Goal: Task Accomplishment & Management: Use online tool/utility

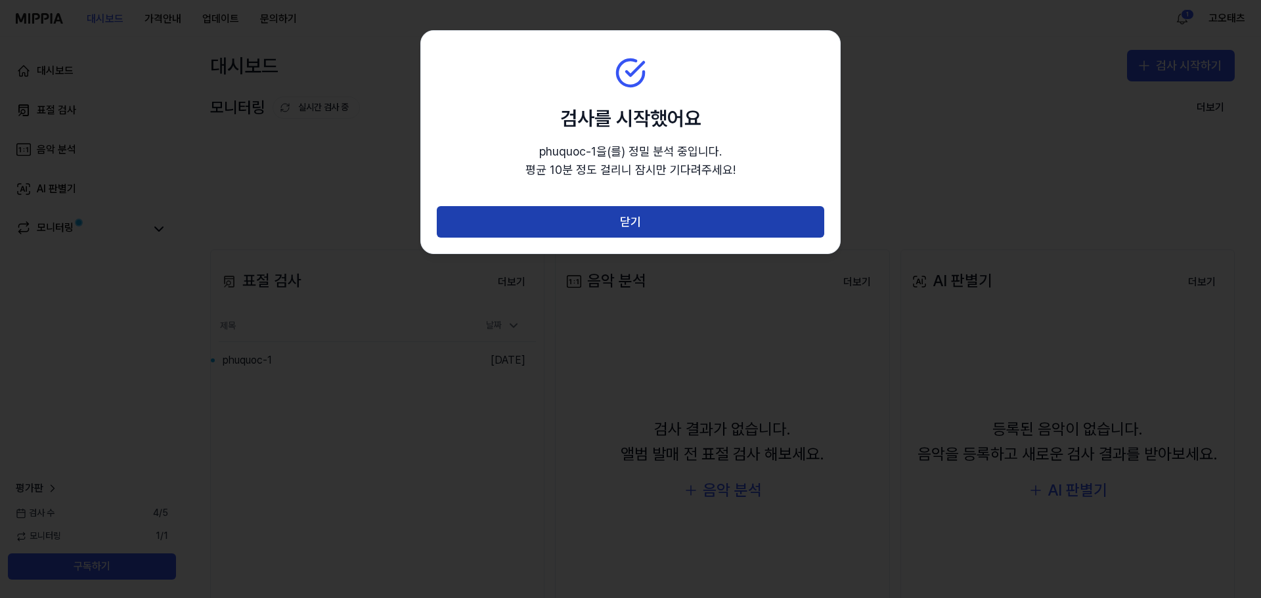
click at [672, 224] on button "닫기" at bounding box center [630, 222] width 387 height 32
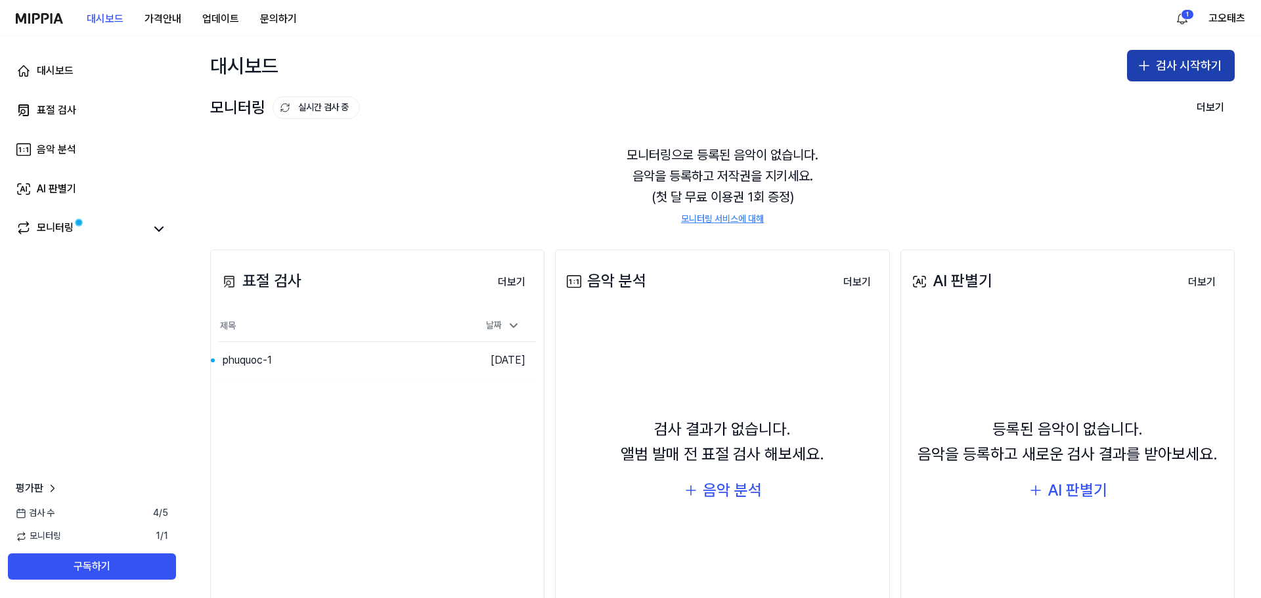
click at [1166, 60] on button "검사 시작하기" at bounding box center [1181, 66] width 108 height 32
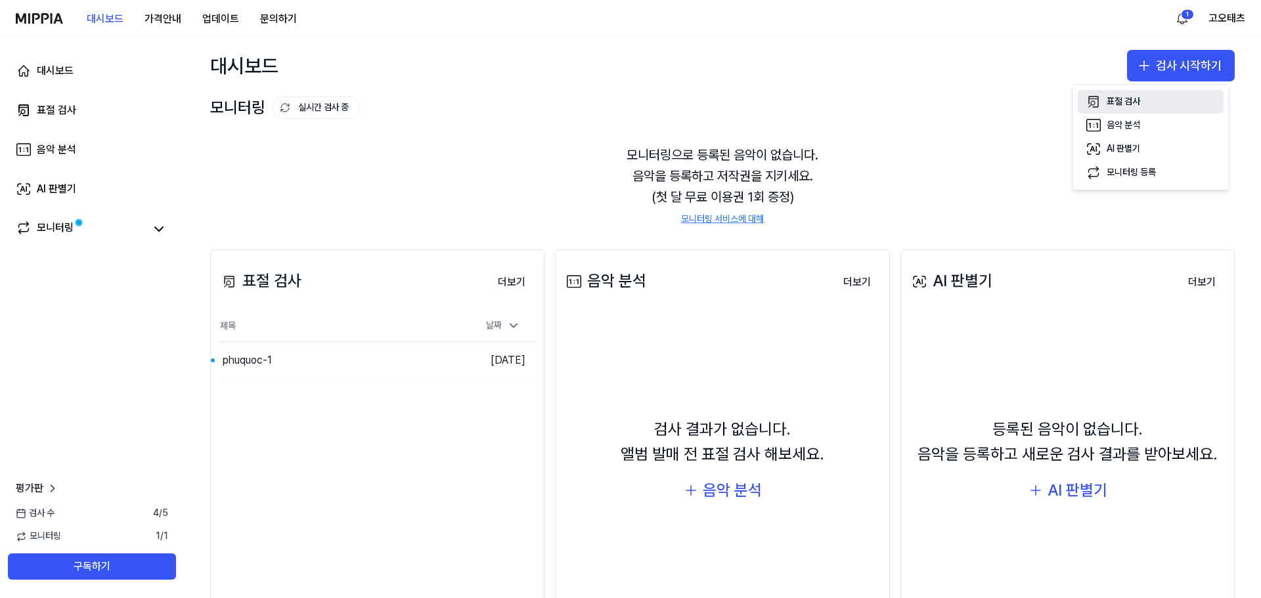
click at [1135, 101] on div "표절 검사" at bounding box center [1122, 101] width 33 height 13
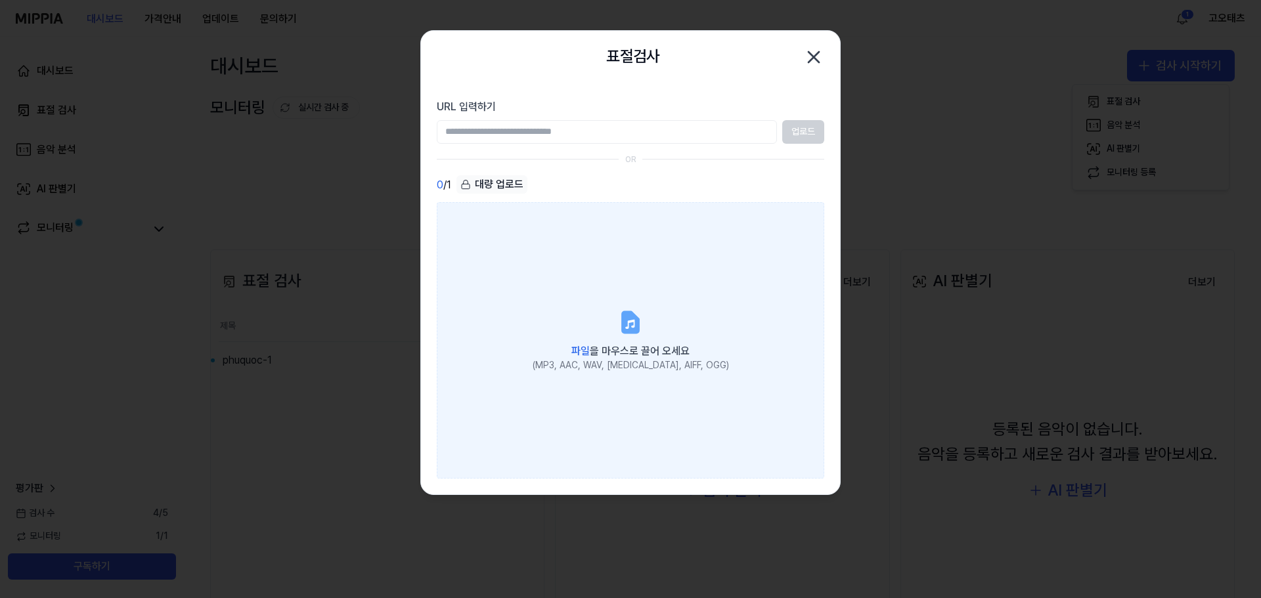
click at [621, 322] on icon at bounding box center [630, 322] width 26 height 26
click at [0, 0] on input "파일 을 마우스로 끌어 오세요 (MP3, AAC, WAV, FLAC, AIFF, OGG)" at bounding box center [0, 0] width 0 height 0
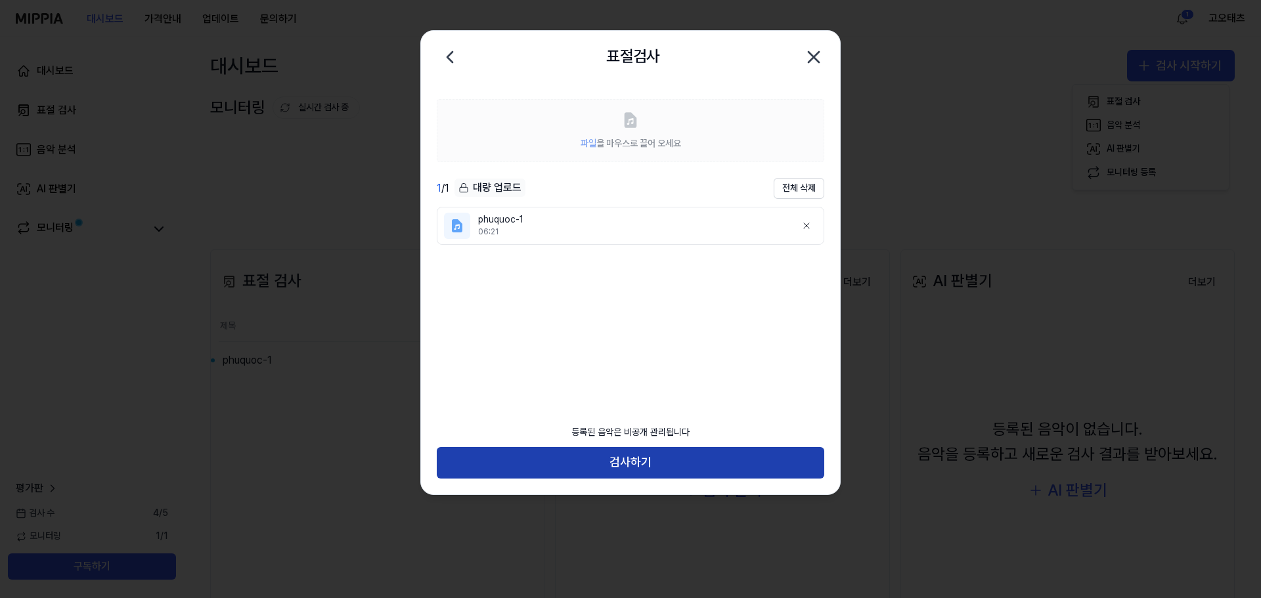
click at [616, 464] on button "검사하기" at bounding box center [630, 463] width 387 height 32
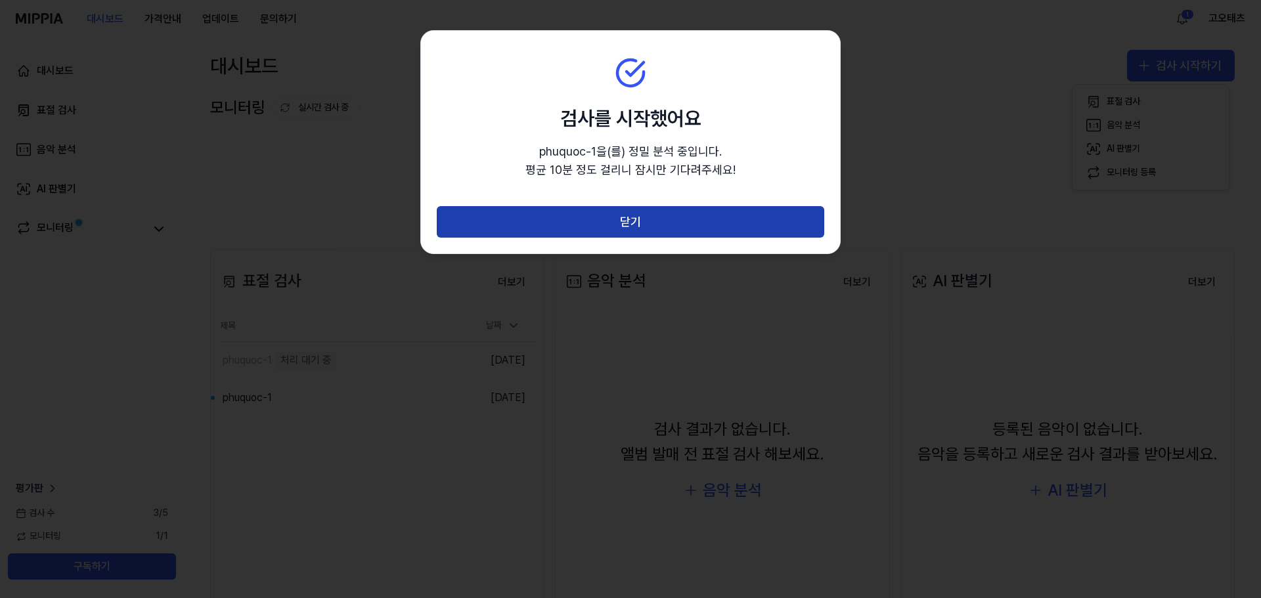
click at [592, 223] on button "닫기" at bounding box center [630, 222] width 387 height 32
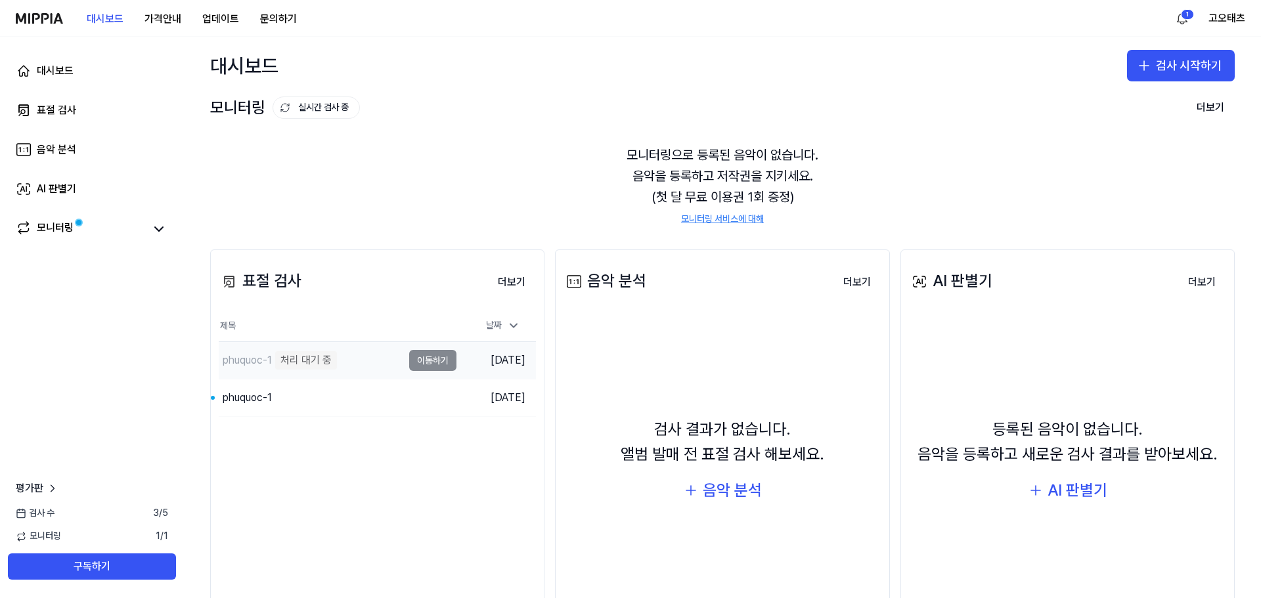
drag, startPoint x: 339, startPoint y: 357, endPoint x: 313, endPoint y: 359, distance: 25.7
click at [313, 359] on div "처리 대기 중" at bounding box center [306, 360] width 62 height 18
click at [289, 359] on div "처리 대기 중" at bounding box center [306, 360] width 62 height 18
click at [252, 358] on div "phuquoc-1" at bounding box center [247, 361] width 49 height 16
click at [319, 362] on div "처리 대기 중" at bounding box center [306, 360] width 62 height 18
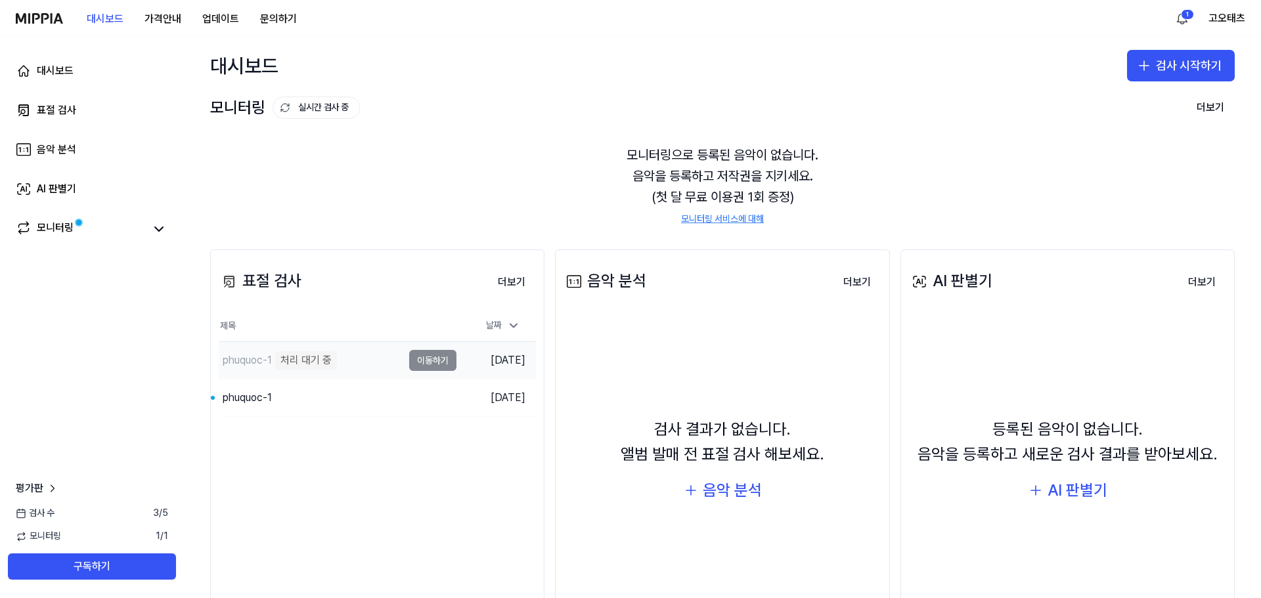
click at [383, 358] on div "phuquoc-1 처리 대기 중" at bounding box center [311, 360] width 184 height 37
click at [441, 362] on td "phuquoc-1 처리 대기 중 이동하기" at bounding box center [338, 360] width 238 height 37
click at [433, 361] on td "phuquoc-1 음원 분리 중 이동하기" at bounding box center [338, 360] width 238 height 37
drag, startPoint x: 496, startPoint y: 358, endPoint x: 473, endPoint y: 359, distance: 22.4
click at [473, 359] on tr "phuquoc-1 음원 분리 중 이동하기 2025.10.10." at bounding box center [377, 360] width 317 height 37
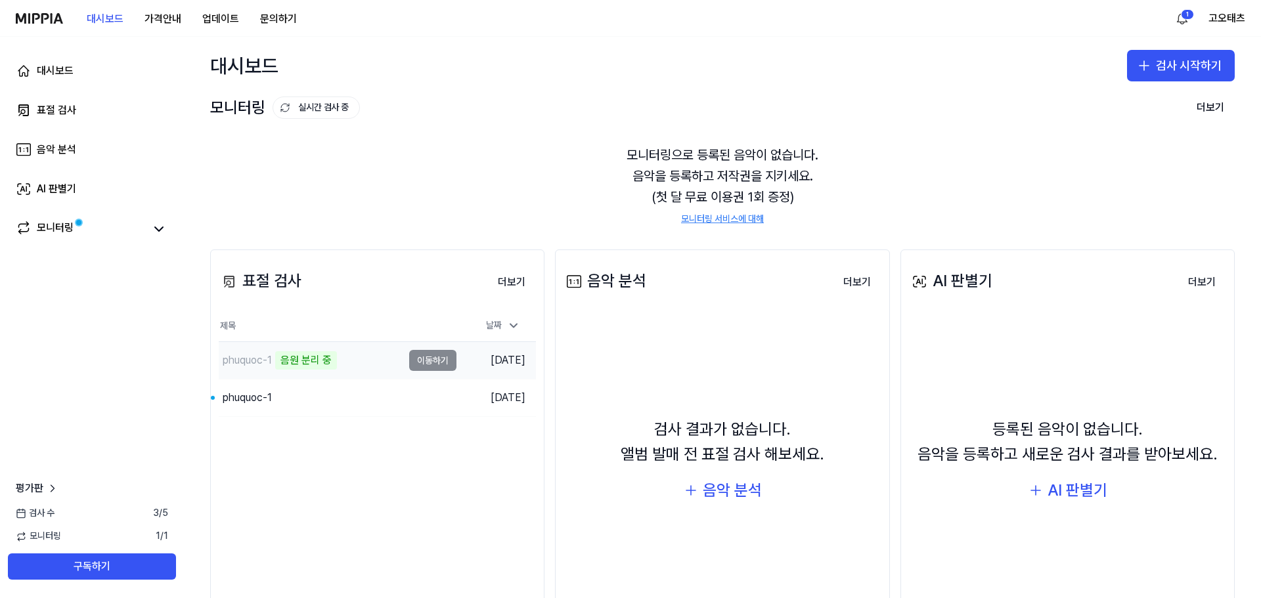
click at [434, 364] on td "phuquoc-1 음원 분리 중 이동하기" at bounding box center [338, 360] width 238 height 37
click at [246, 360] on div "phuquoc-1" at bounding box center [247, 361] width 49 height 16
click at [317, 360] on div "음원 분리 중" at bounding box center [306, 360] width 62 height 18
drag, startPoint x: 317, startPoint y: 360, endPoint x: 261, endPoint y: 364, distance: 56.6
click at [256, 364] on div "phuquoc-1" at bounding box center [247, 361] width 49 height 16
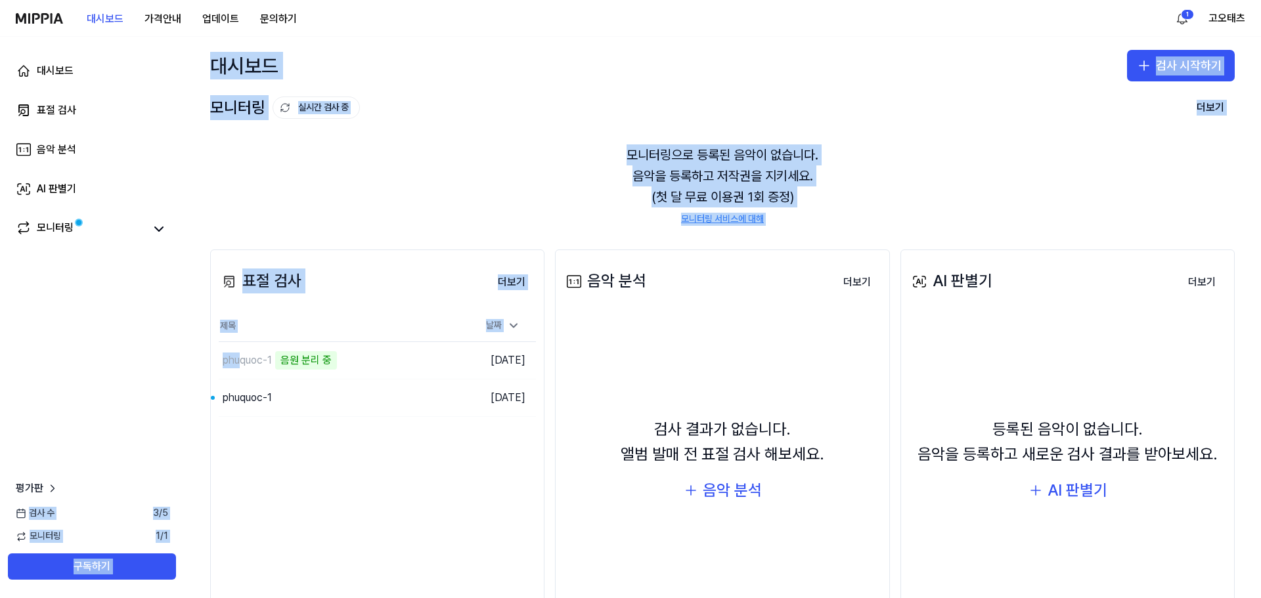
drag, startPoint x: 240, startPoint y: 365, endPoint x: 118, endPoint y: 456, distance: 151.5
click at [118, 456] on div "대시보드 표절 검사 음악 분석 AI 판별기 모니터링 평가판 검사 수 3 / 5 모니터링 1 / 1 구독하기 대시보드 검사 시작하기 모니터링 실…" at bounding box center [630, 317] width 1261 height 561
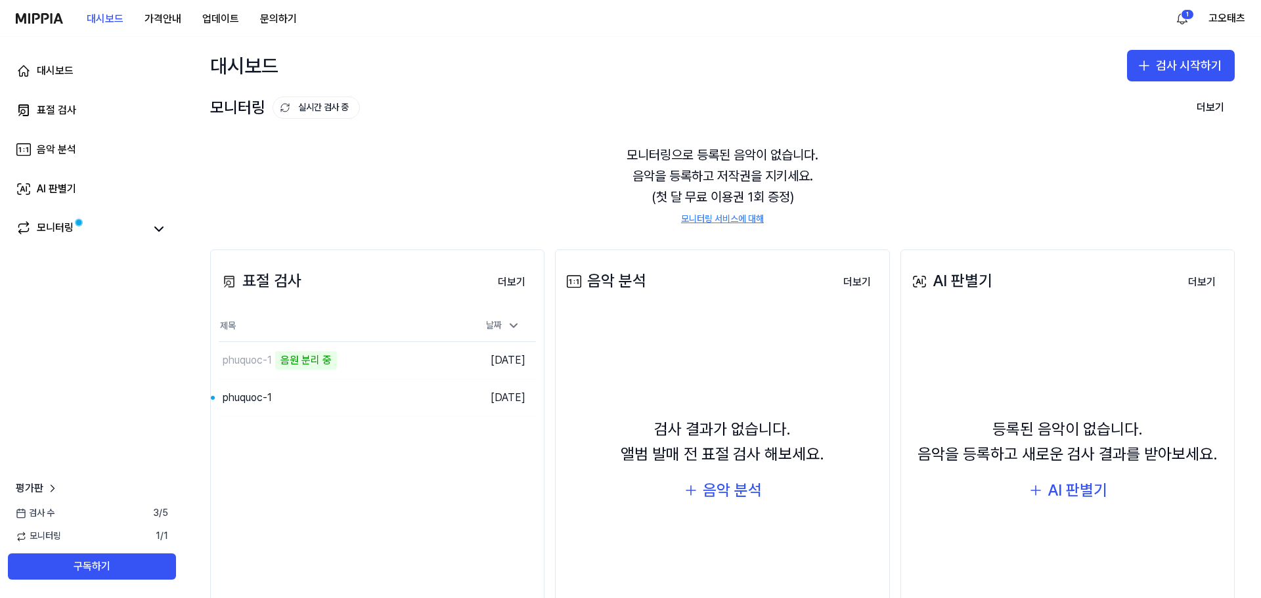
click at [143, 391] on div "대시보드 표절 검사 음악 분석 AI 판별기 모니터링 평가판 검사 수 3 / 5 모니터링 1 / 1 구독하기" at bounding box center [92, 317] width 184 height 561
click at [509, 326] on icon at bounding box center [513, 325] width 13 height 13
click at [510, 326] on icon at bounding box center [513, 325] width 7 height 3
click at [519, 278] on button "더보기" at bounding box center [511, 282] width 49 height 26
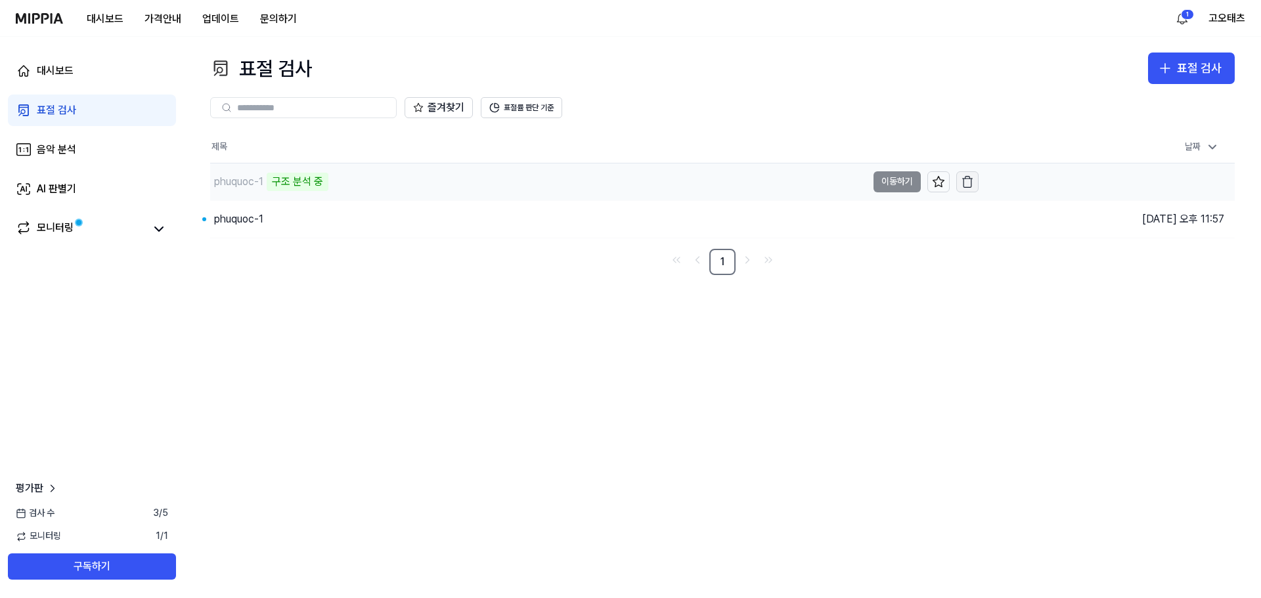
click at [972, 183] on icon "button" at bounding box center [966, 181] width 13 height 13
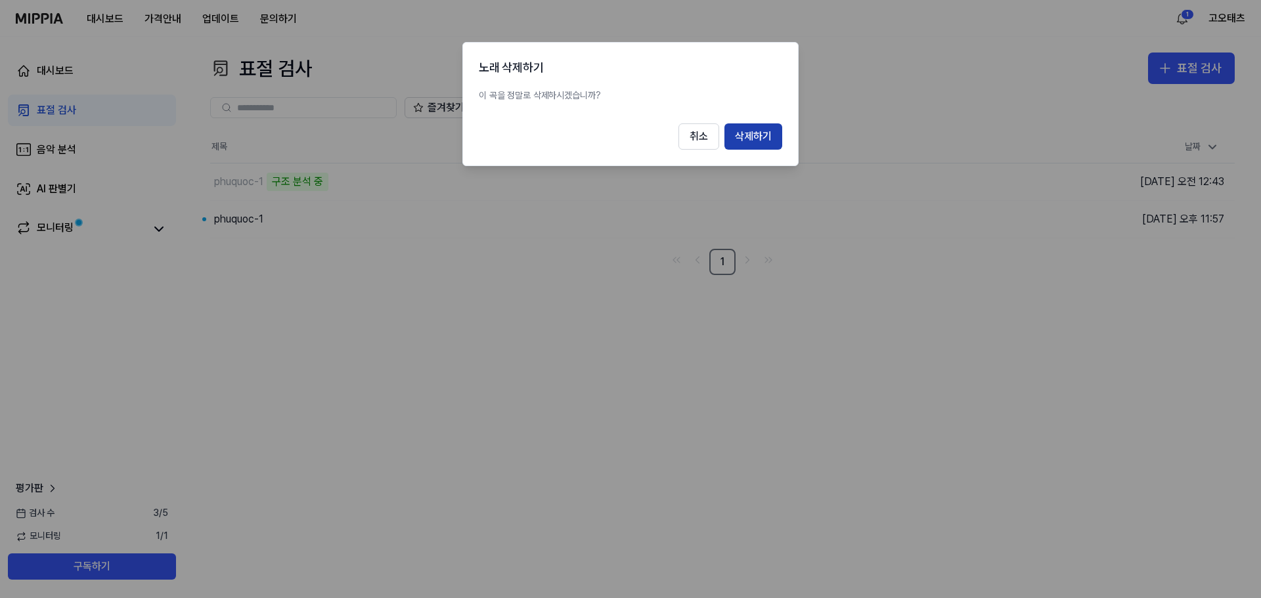
click at [759, 133] on button "삭제하기" at bounding box center [753, 136] width 58 height 26
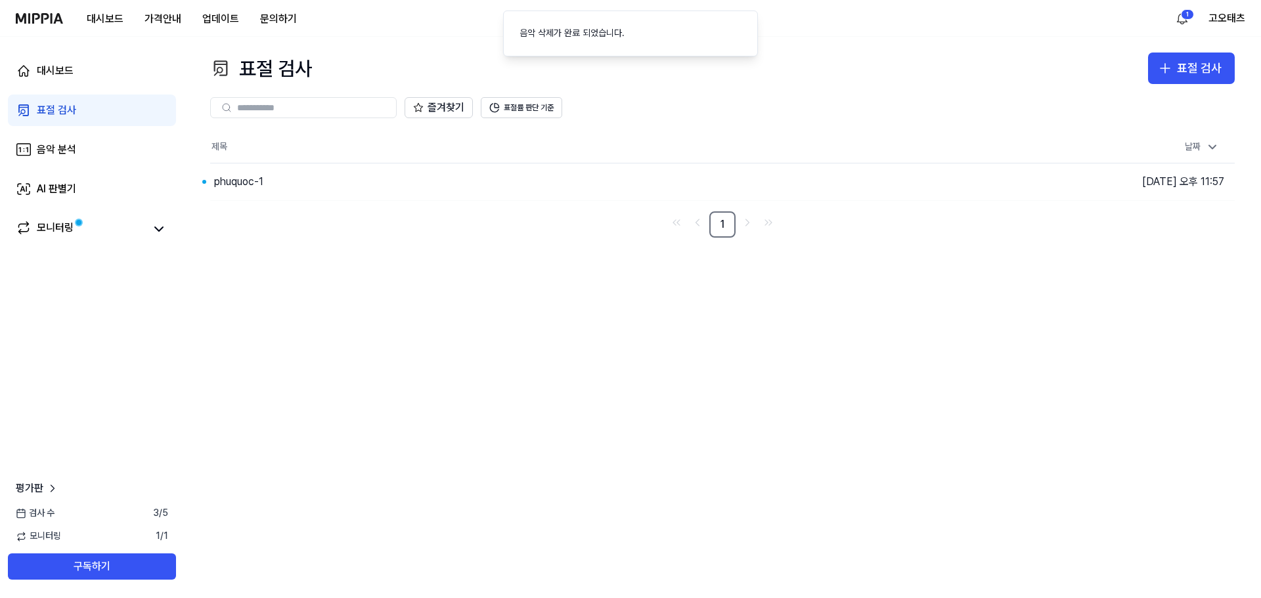
click at [38, 22] on img at bounding box center [39, 18] width 47 height 11
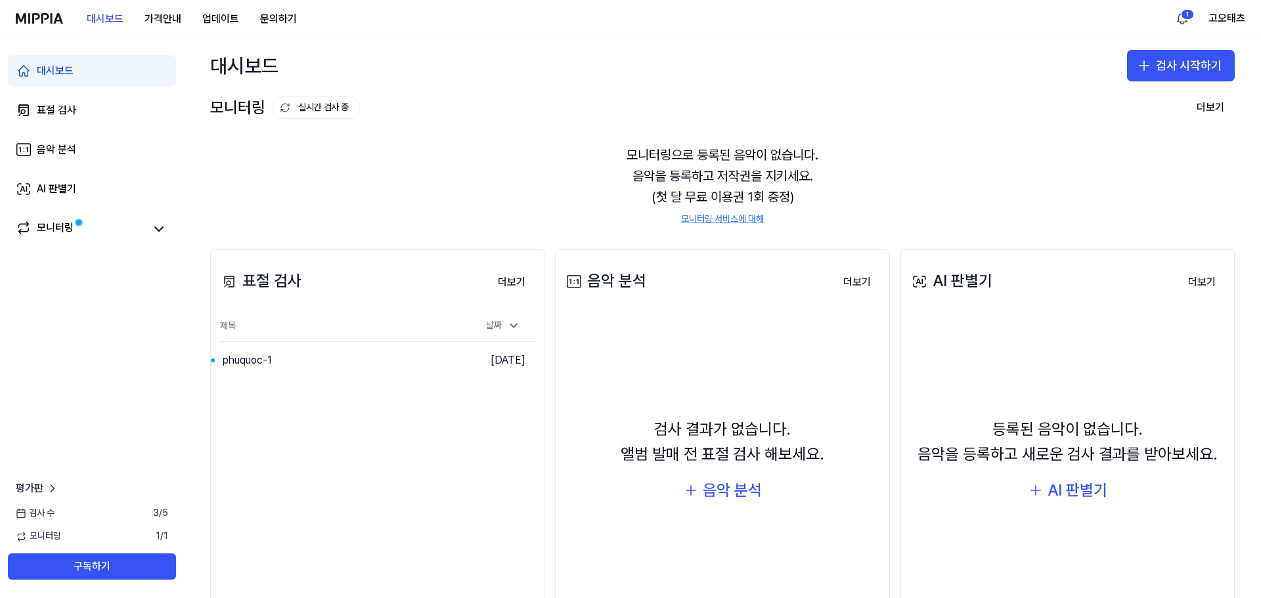
click at [153, 280] on div "대시보드 표절 검사 음악 분석 AI 판별기 모니터링 평가판 검사 수 3 / 5 모니터링 1 / 1 구독하기" at bounding box center [92, 317] width 184 height 561
click at [337, 114] on button "실시간 검사 중" at bounding box center [315, 108] width 87 height 22
click at [113, 368] on div "대시보드 표절 검사 음악 분석 AI 판별기 모니터링 평가판 검사 수 3 / 5 모니터링 1 / 1 구독하기" at bounding box center [92, 317] width 184 height 561
click at [63, 224] on div "모니터링" at bounding box center [55, 229] width 37 height 18
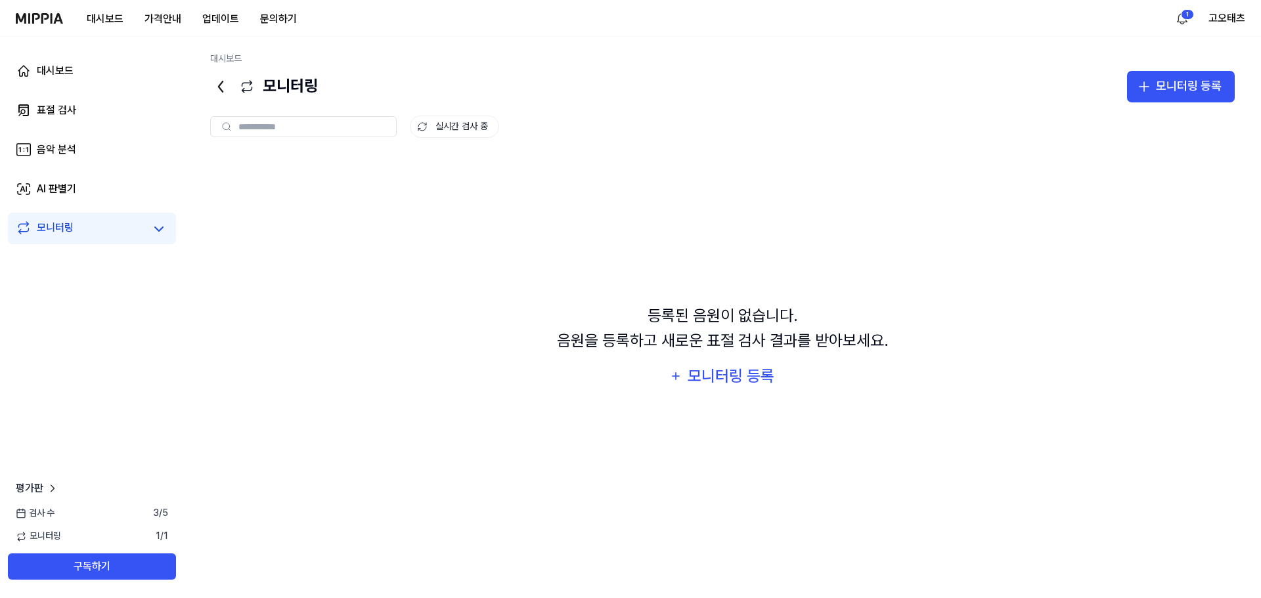
click at [1102, 255] on div "등록된 음원이 없습니다. 음원을 등록하고 새로운 표절 검사 결과를 받아보세요. 모니터링 등록" at bounding box center [722, 346] width 1024 height 383
click at [87, 183] on link "AI 판별기" at bounding box center [92, 189] width 168 height 32
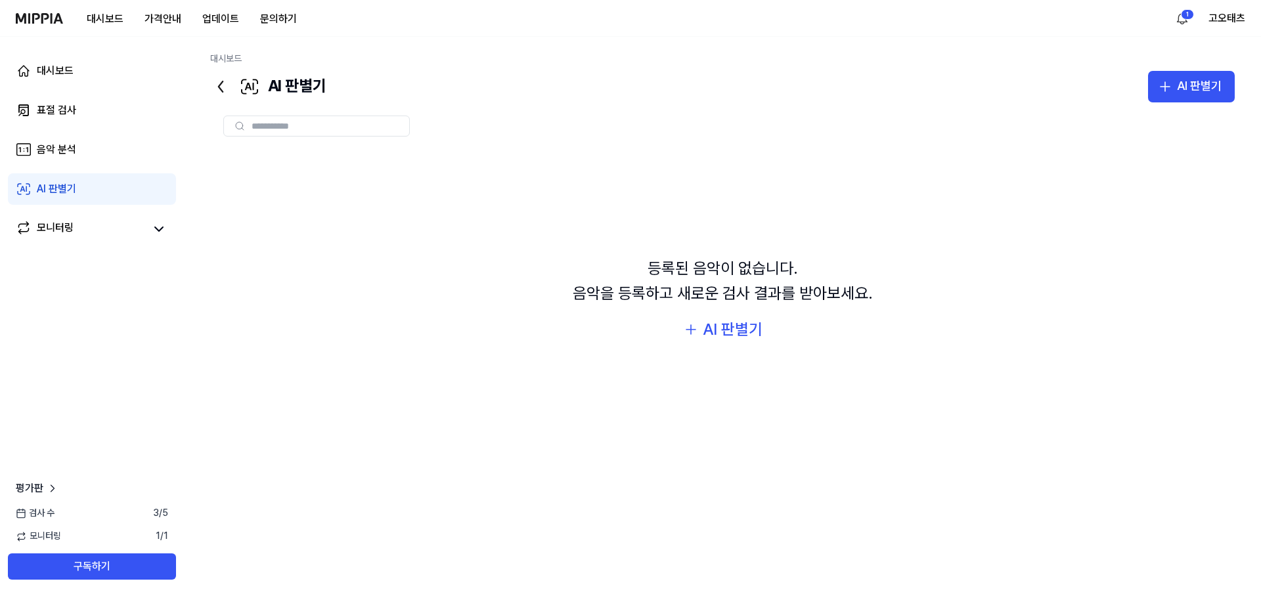
click at [51, 18] on img at bounding box center [39, 18] width 47 height 11
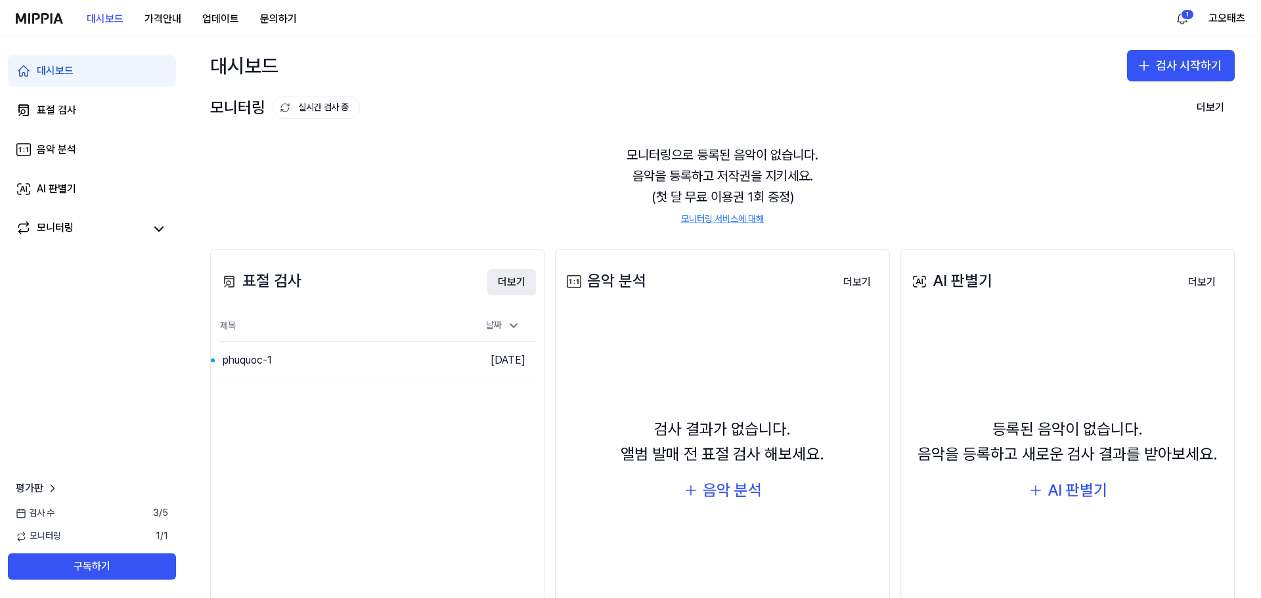
click at [519, 281] on button "더보기" at bounding box center [511, 282] width 49 height 26
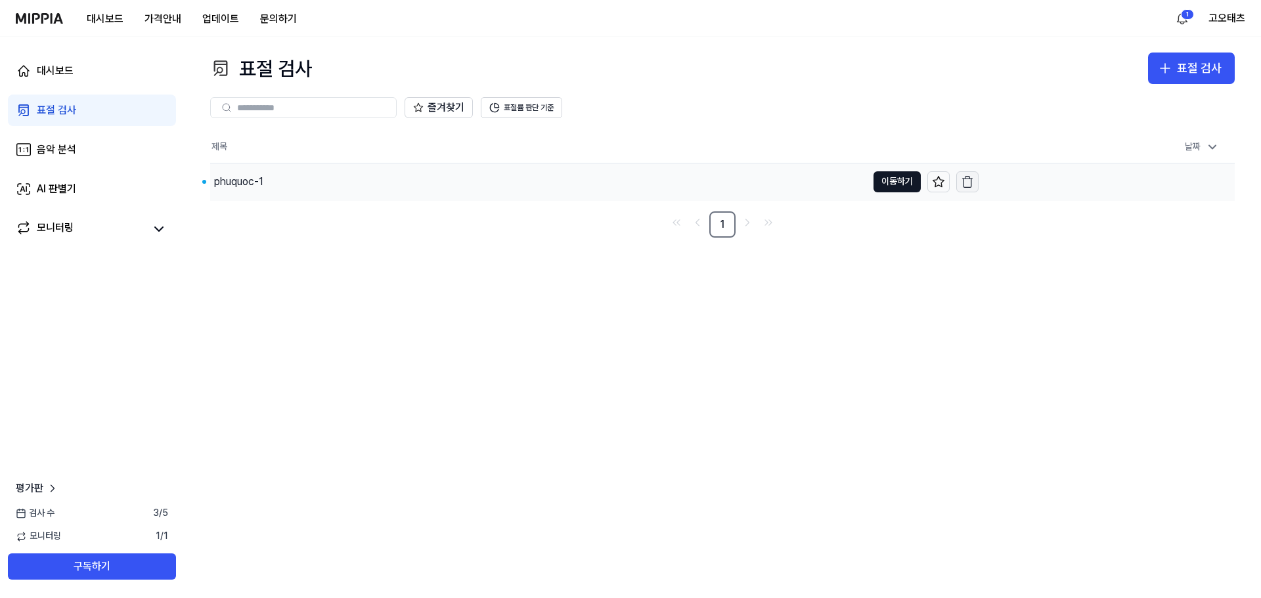
click at [966, 185] on icon "button" at bounding box center [966, 181] width 13 height 13
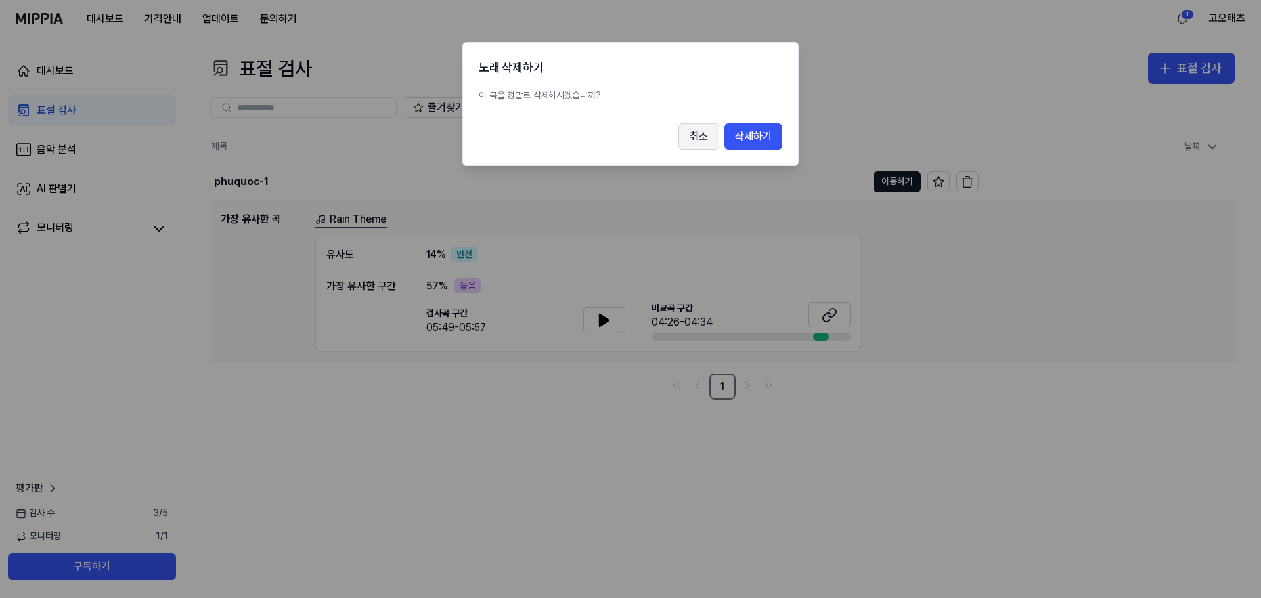
click at [701, 137] on button "취소" at bounding box center [698, 136] width 41 height 26
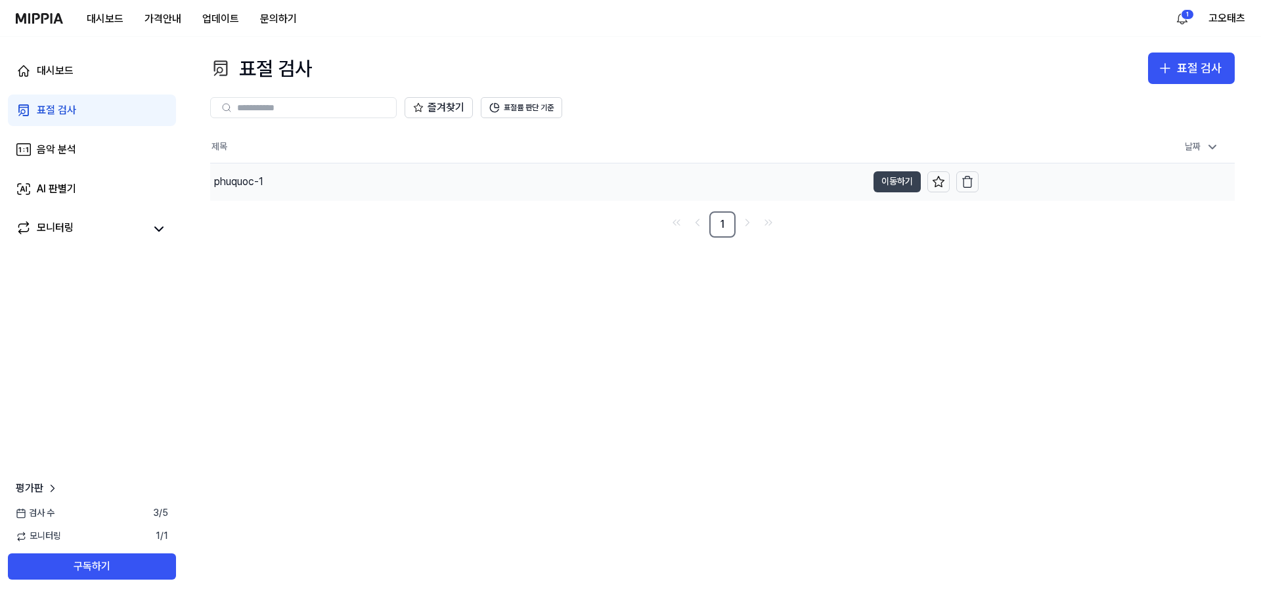
click at [895, 180] on button "이동하기" at bounding box center [896, 181] width 47 height 21
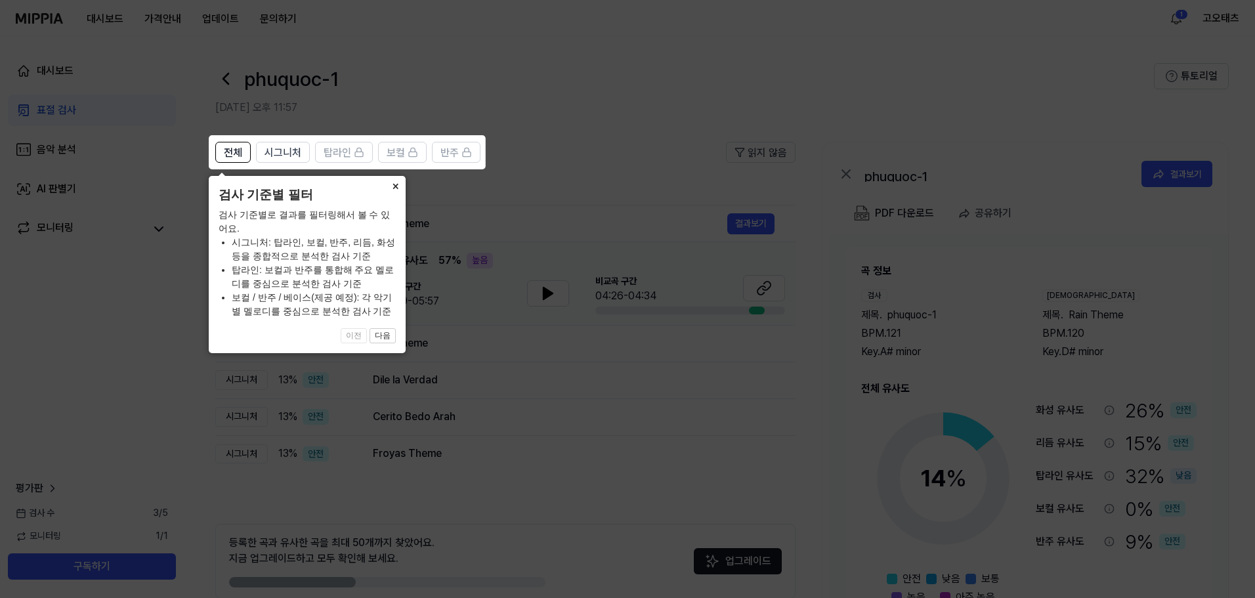
click at [397, 187] on button "×" at bounding box center [395, 185] width 21 height 18
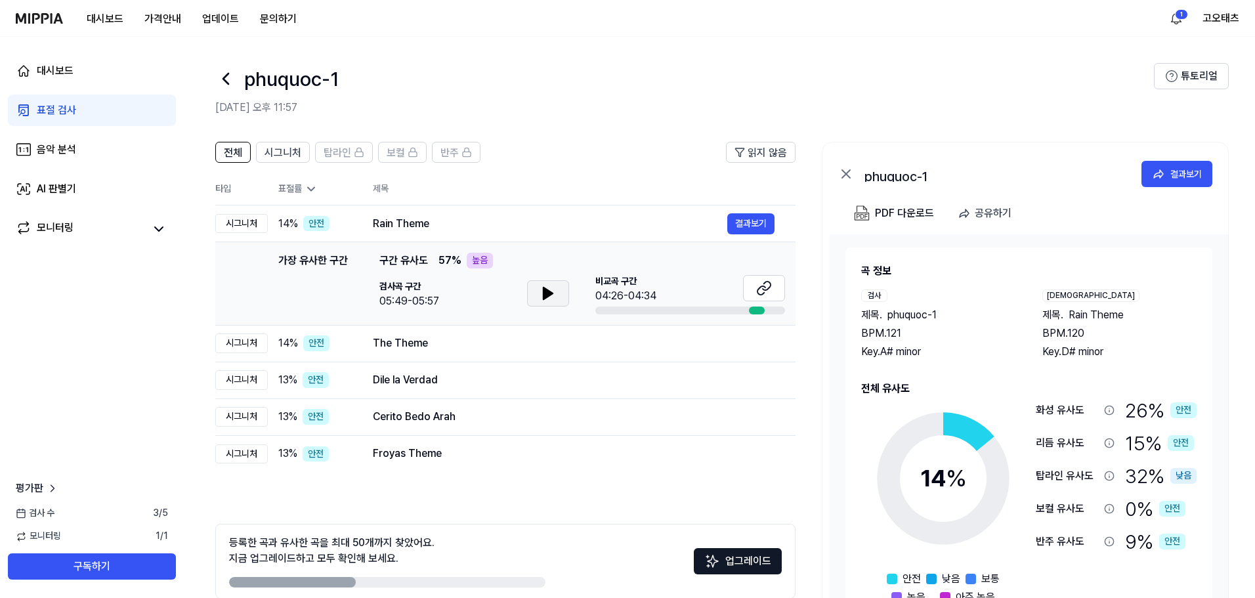
click at [546, 288] on icon at bounding box center [548, 294] width 16 height 16
click at [542, 295] on icon at bounding box center [548, 294] width 16 height 16
click at [545, 291] on icon at bounding box center [548, 294] width 9 height 12
click at [750, 343] on button "결과보기" at bounding box center [750, 343] width 47 height 21
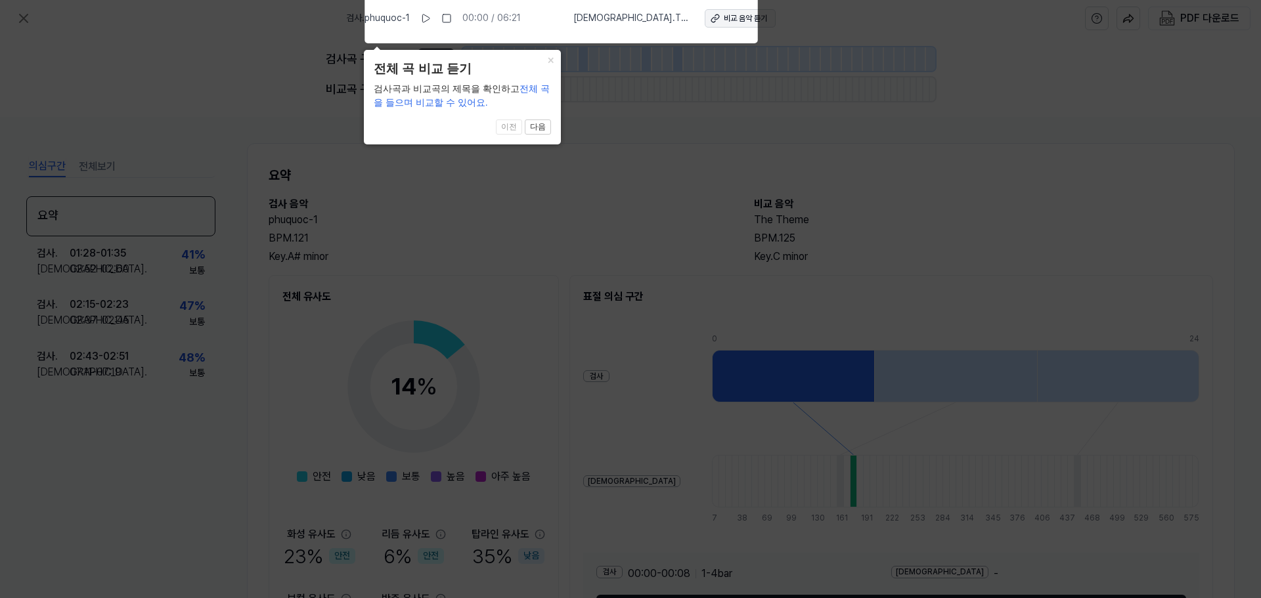
click at [723, 18] on div "비교 음악 듣기" at bounding box center [744, 18] width 43 height 11
click at [584, 119] on icon at bounding box center [630, 295] width 1261 height 605
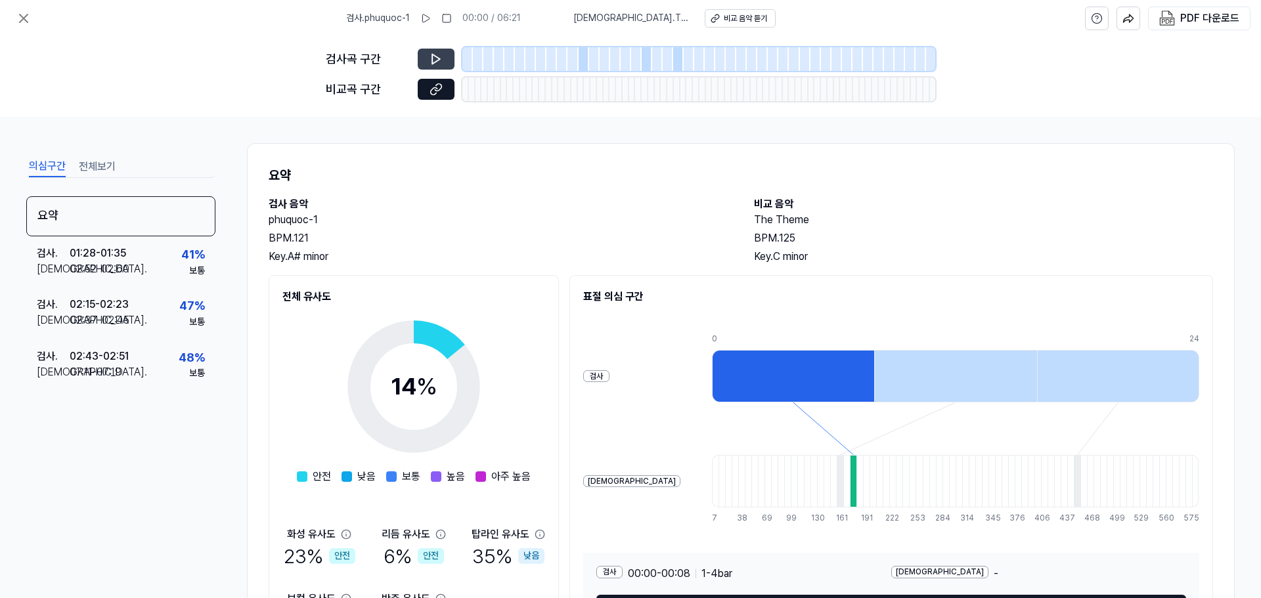
click at [441, 59] on icon at bounding box center [435, 59] width 13 height 13
click at [437, 58] on icon at bounding box center [436, 59] width 8 height 10
click at [558, 56] on div at bounding box center [562, 59] width 11 height 24
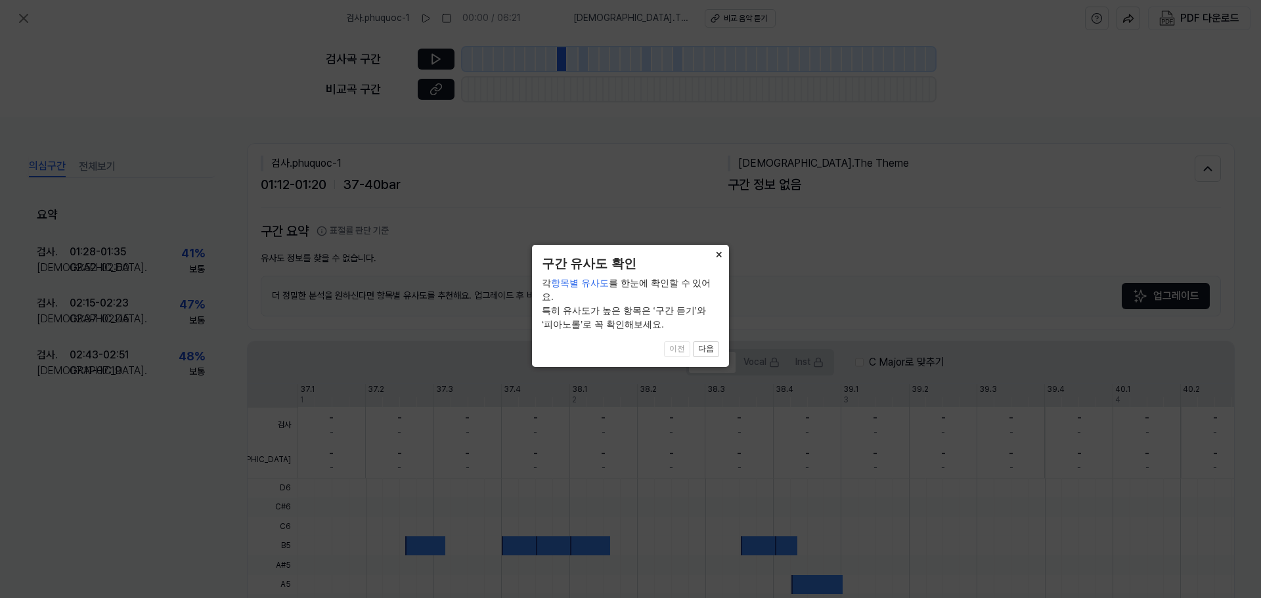
click at [722, 256] on button "×" at bounding box center [718, 254] width 21 height 18
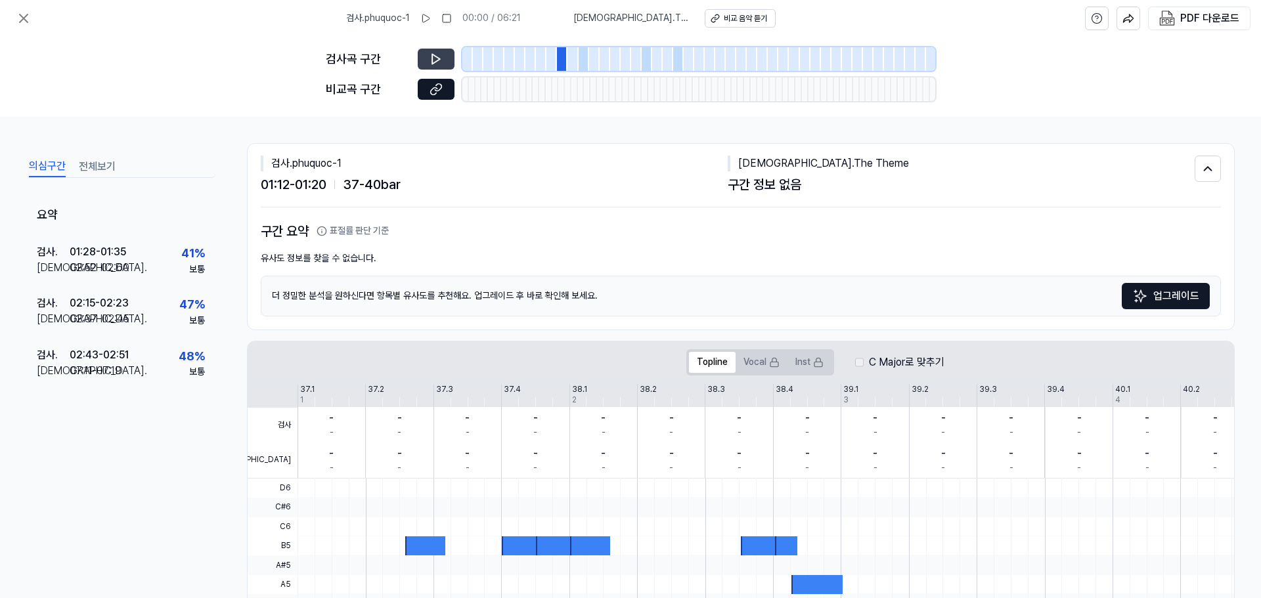
click at [446, 51] on button at bounding box center [436, 59] width 37 height 21
click at [431, 83] on icon at bounding box center [435, 89] width 13 height 13
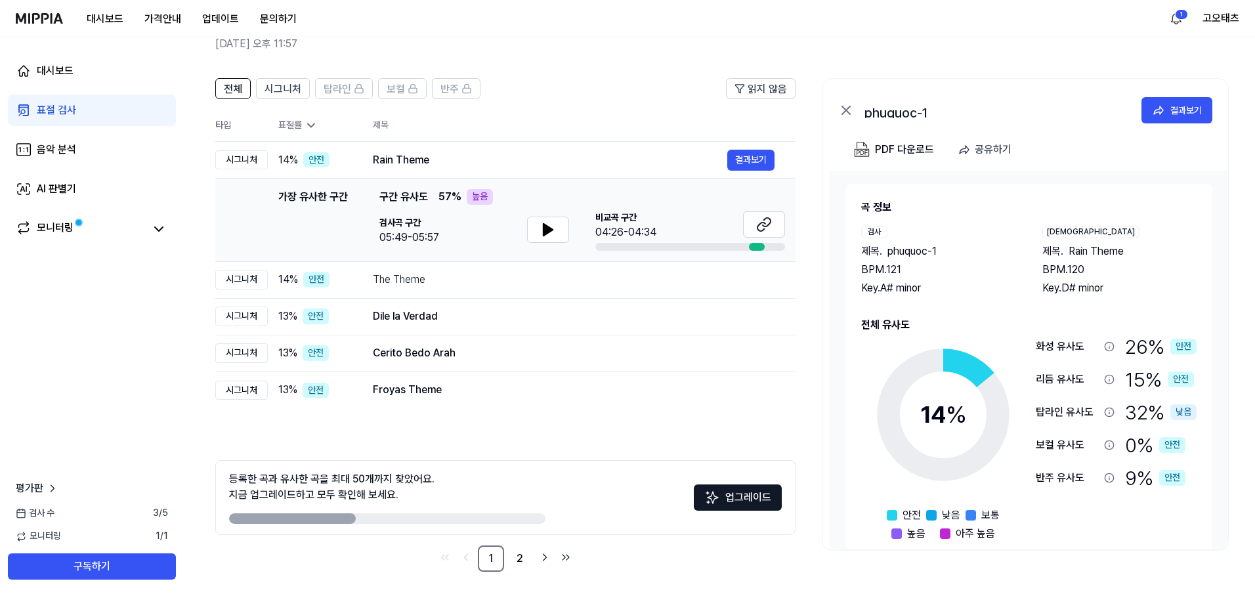
scroll to position [22, 0]
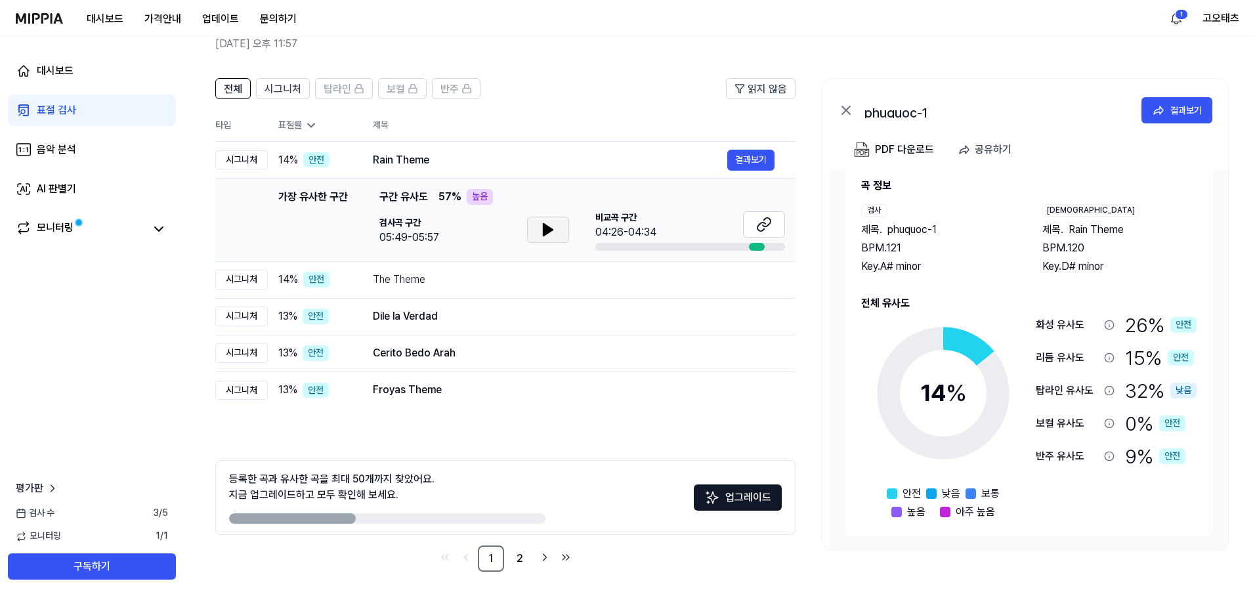
click at [534, 222] on button at bounding box center [548, 230] width 42 height 26
click at [756, 222] on button at bounding box center [764, 224] width 42 height 26
click at [535, 225] on button at bounding box center [548, 230] width 42 height 26
